Goal: Check status

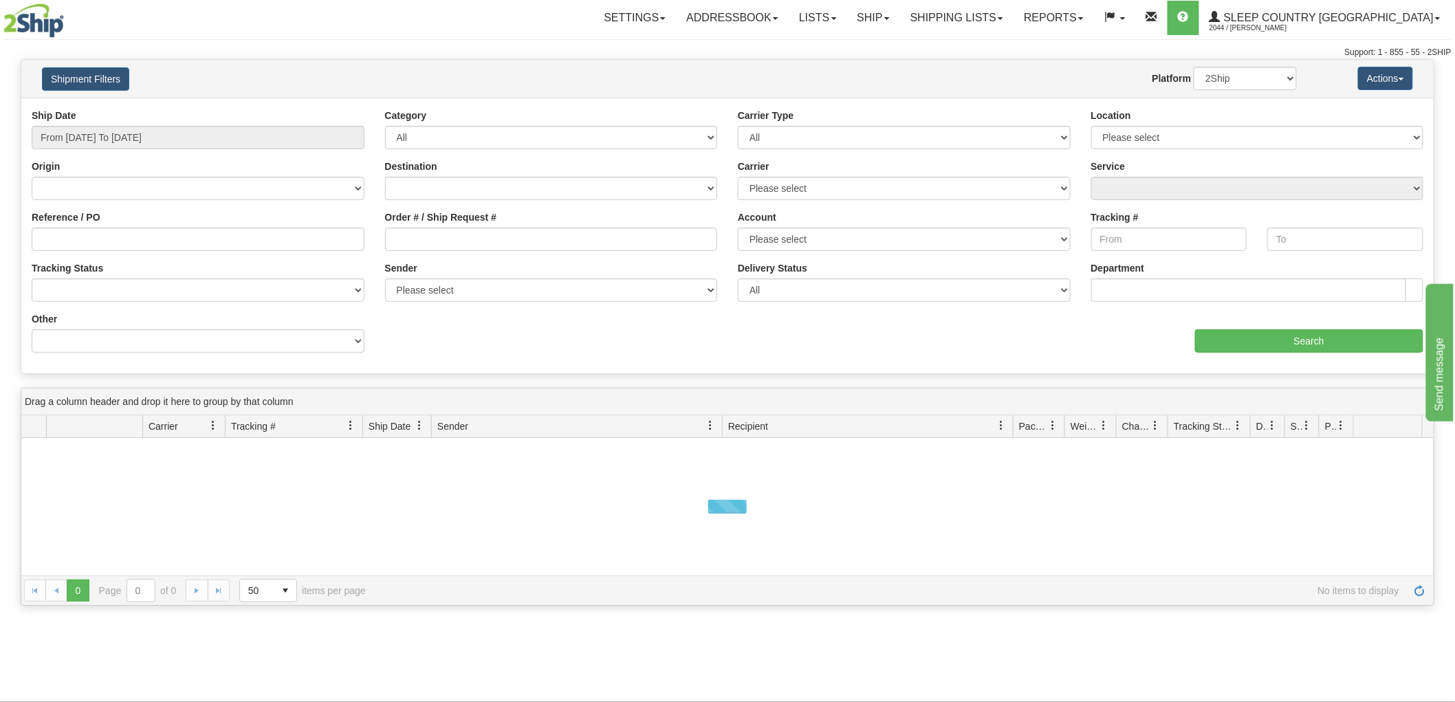
click at [149, 115] on div "Ship Date From [DATE] To [DATE]" at bounding box center [198, 129] width 333 height 41
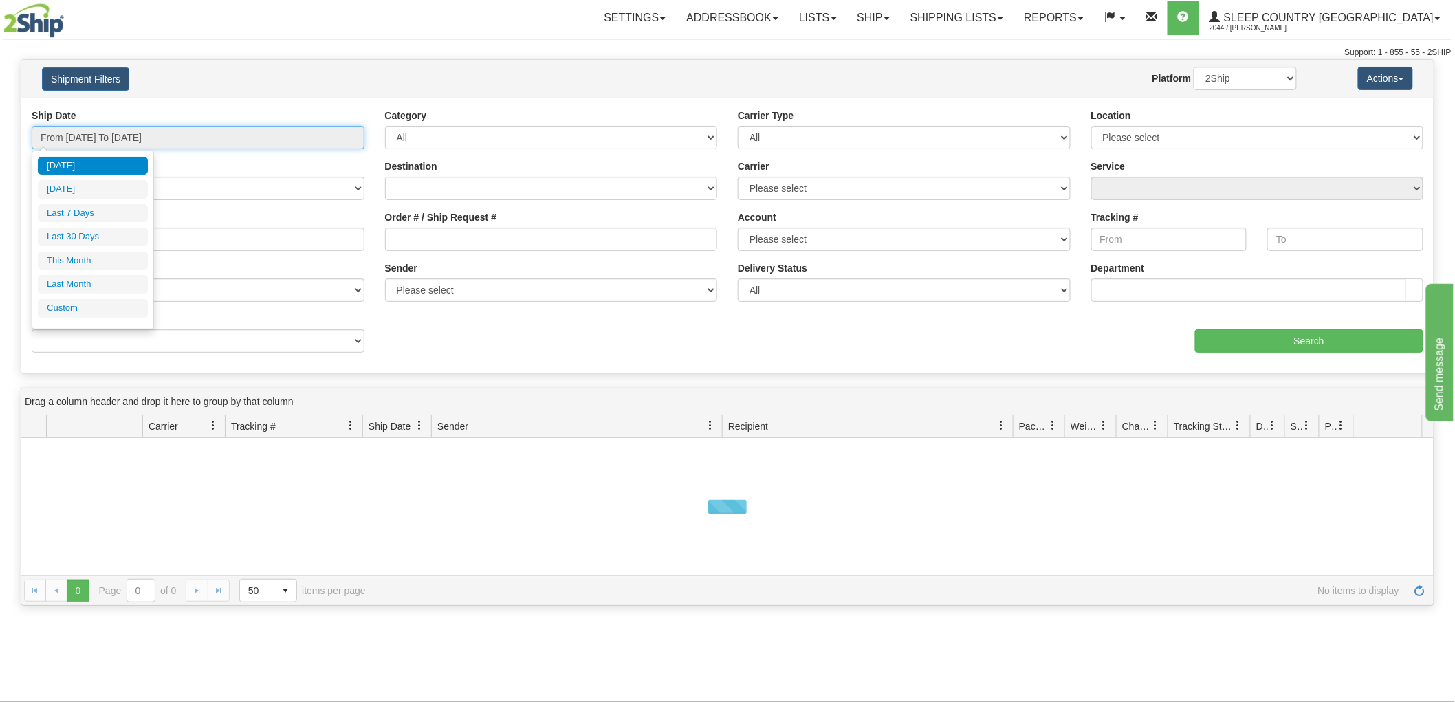
click at [141, 142] on input "From [DATE] To [DATE]" at bounding box center [198, 137] width 333 height 23
click at [85, 239] on li "Last 30 Days" at bounding box center [93, 237] width 110 height 19
type input "From [DATE] To [DATE]"
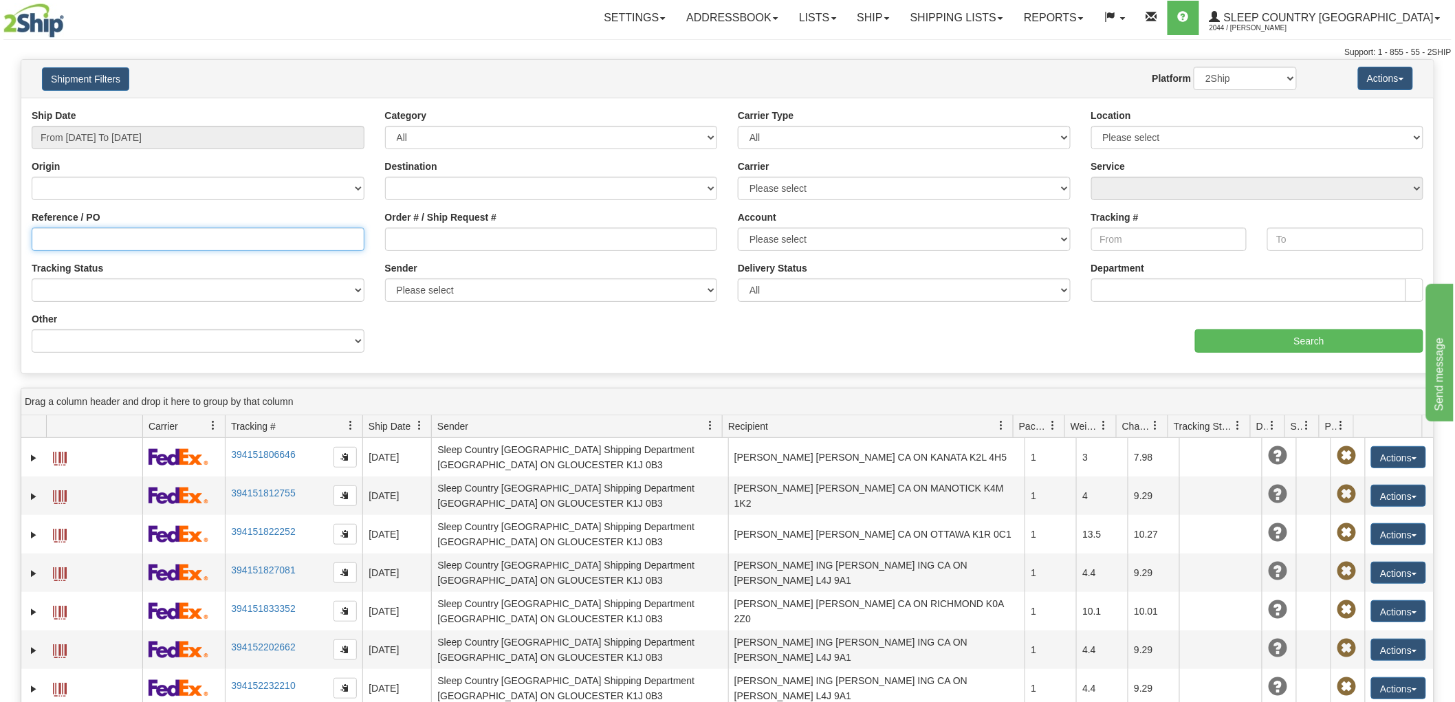
click at [79, 237] on input "Reference / PO" at bounding box center [198, 239] width 333 height 23
paste input "82I052979"
type input "82I052979"
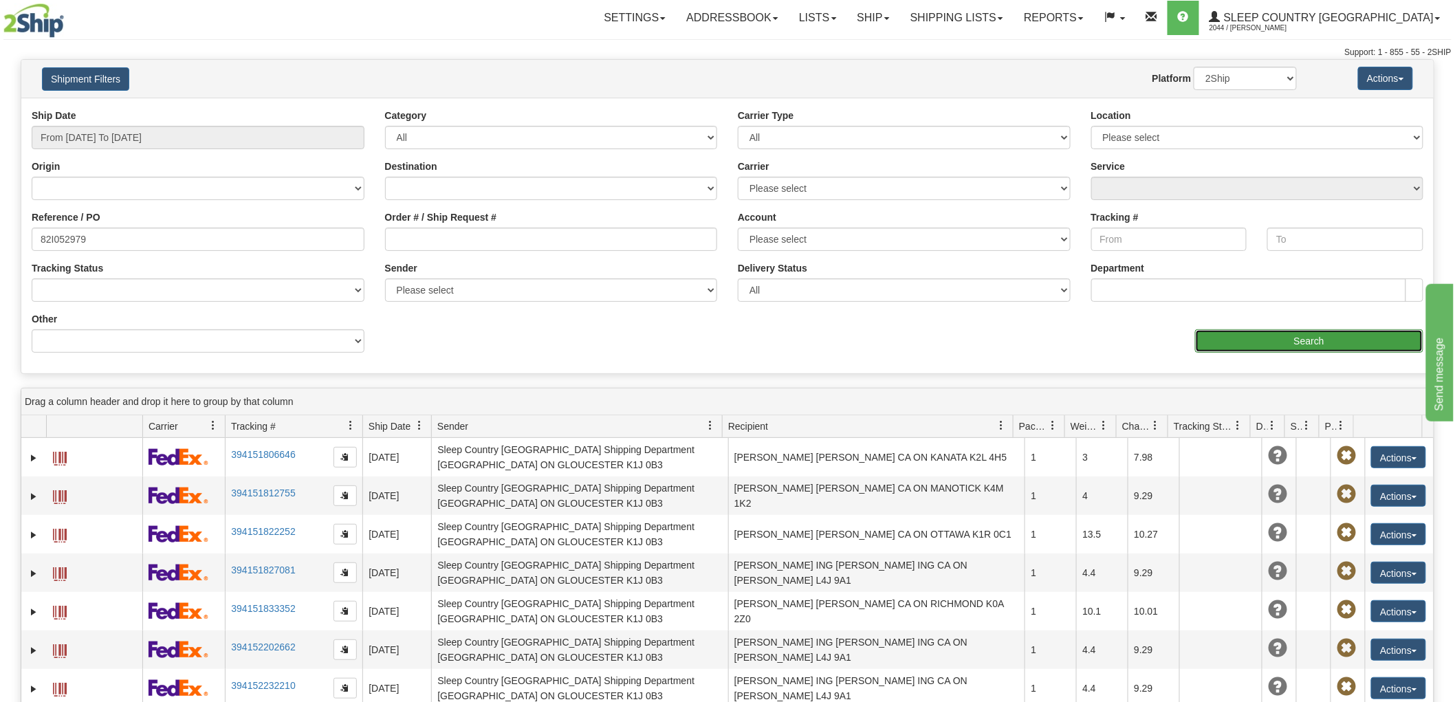
click at [1248, 352] on input "Search" at bounding box center [1309, 340] width 228 height 23
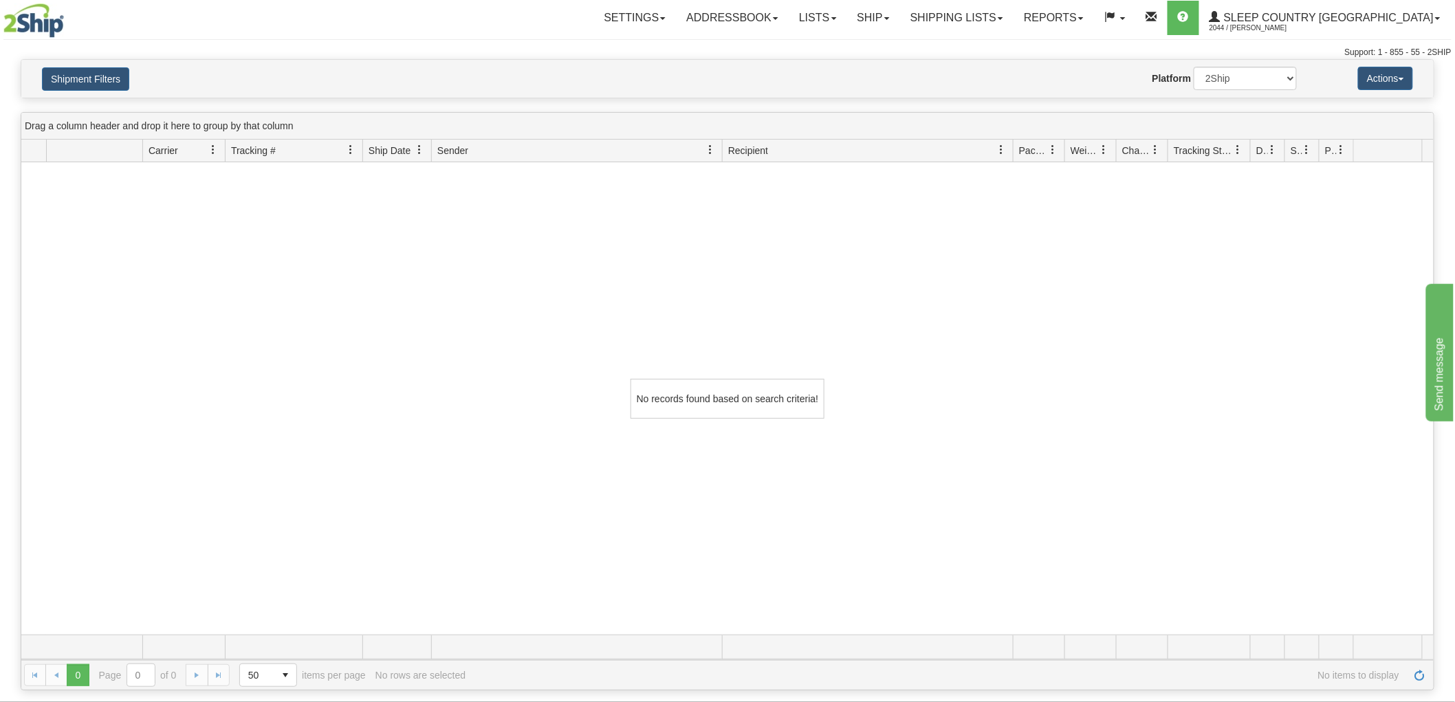
click at [1069, 87] on div "Website Agent Nothing selected Client User Platform 2Ship Imported" at bounding box center [785, 78] width 1044 height 23
drag, startPoint x: 1027, startPoint y: 84, endPoint x: 991, endPoint y: 89, distance: 36.2
click at [1027, 84] on div "Website Agent Nothing selected Client User Platform 2Ship Imported" at bounding box center [785, 78] width 1044 height 23
click at [1078, 246] on div "No records found based on search criteria!" at bounding box center [727, 398] width 1412 height 472
